Goal: Task Accomplishment & Management: Manage account settings

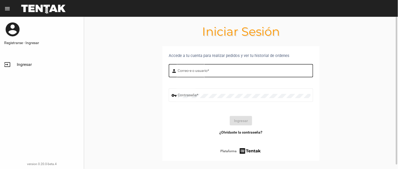
click at [203, 70] on input "Correo-e o usuario *" at bounding box center [244, 72] width 133 height 4
type input "flopyganora"
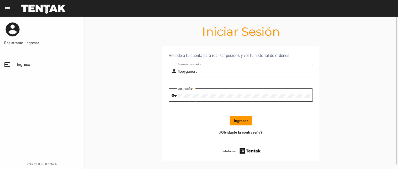
click button "Ingresar" at bounding box center [241, 120] width 22 height 9
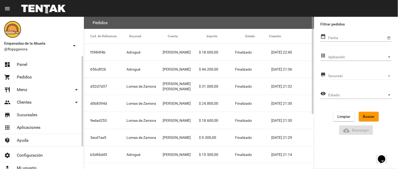
click at [26, 68] on link "dashboard Panel" at bounding box center [42, 64] width 84 height 13
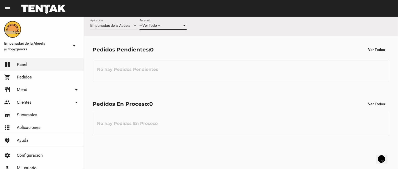
click at [172, 27] on div "-- Ver Todo --" at bounding box center [161, 26] width 43 height 4
click at [160, 24] on span "-- Ver Todo --" at bounding box center [150, 25] width 20 height 4
click at [155, 23] on div "-- Ver Todo -- Sucursal" at bounding box center [163, 24] width 47 height 10
click at [187, 25] on div "Empanadas de la Abuela Aplicación -- Ver Todo -- Sucursal" at bounding box center [241, 26] width 314 height 19
click at [185, 25] on div at bounding box center [184, 25] width 3 height 1
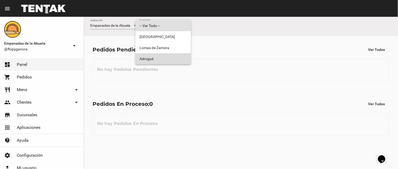
click at [165, 61] on span "Adrogué" at bounding box center [163, 58] width 47 height 11
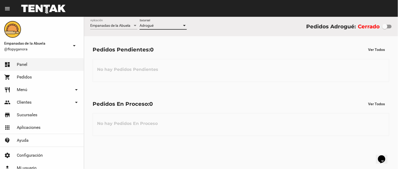
click at [392, 29] on div "Empanadas de la Abuela Aplicación Adrogué Sucursal Pedidos Adrogué: Cerrado" at bounding box center [241, 26] width 314 height 19
click at [390, 28] on div at bounding box center [386, 27] width 9 height 4
click at [385, 28] on input "checkbox" at bounding box center [385, 28] width 0 height 0
checkbox input "true"
click at [182, 24] on div "Adrogué" at bounding box center [161, 26] width 43 height 4
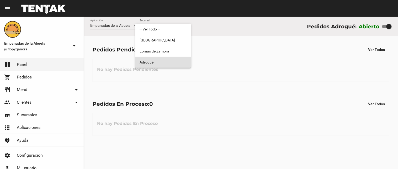
click at [258, 83] on div at bounding box center [199, 84] width 398 height 169
